Goal: Book appointment/travel/reservation

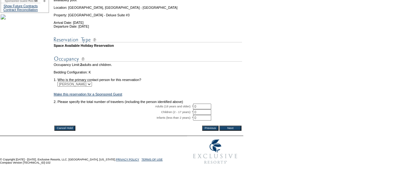
scroll to position [111, 0]
click at [209, 104] on input "0" at bounding box center [202, 107] width 18 height 6
type input "1"
click at [227, 125] on input "Next" at bounding box center [230, 127] width 22 height 5
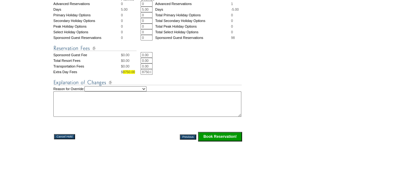
scroll to position [284, 0]
click at [147, 87] on select "Creating Continuous Stay Days Rebooked After Cancellation Editing Occupant Expe…" at bounding box center [115, 88] width 62 height 5
select select "1042"
click at [91, 86] on select "Creating Continuous Stay Days Rebooked After Cancellation Editing Occupant Expe…" at bounding box center [115, 88] width 62 height 5
click at [137, 103] on textarea at bounding box center [147, 103] width 188 height 25
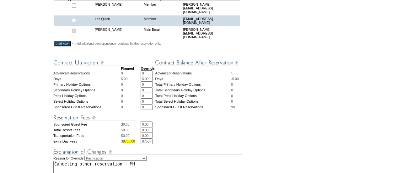
scroll to position [302, 0]
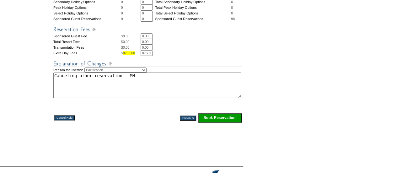
type textarea "Canceling other reservation - MH"
click at [218, 118] on input "Book Reservation!" at bounding box center [220, 117] width 44 height 9
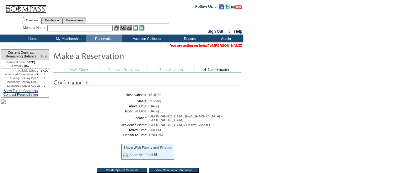
click at [232, 47] on link "[PERSON_NAME]" at bounding box center [228, 46] width 28 height 4
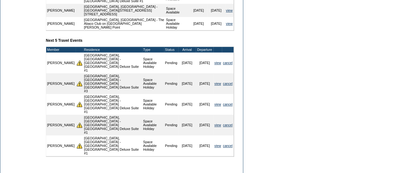
scroll to position [296, 0]
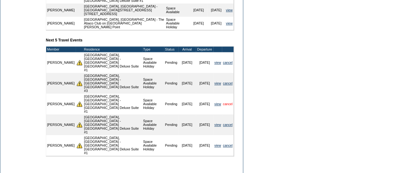
click at [227, 106] on link "cancel" at bounding box center [228, 104] width 10 height 4
